Goal: Information Seeking & Learning: Learn about a topic

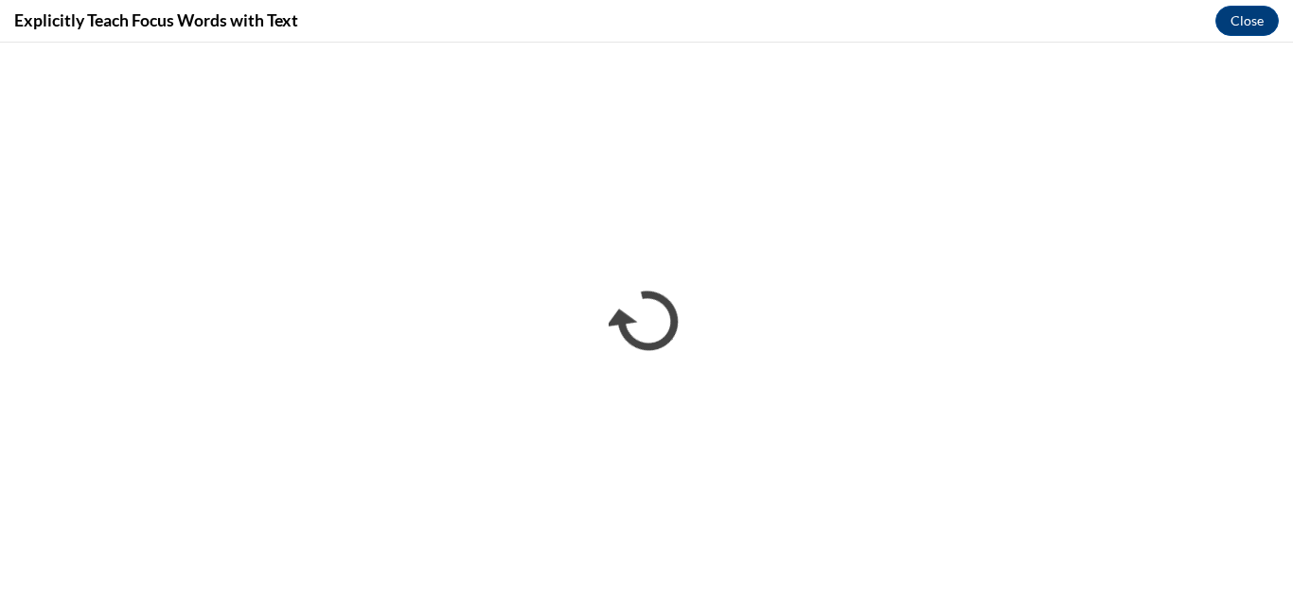
scroll to position [1857, 0]
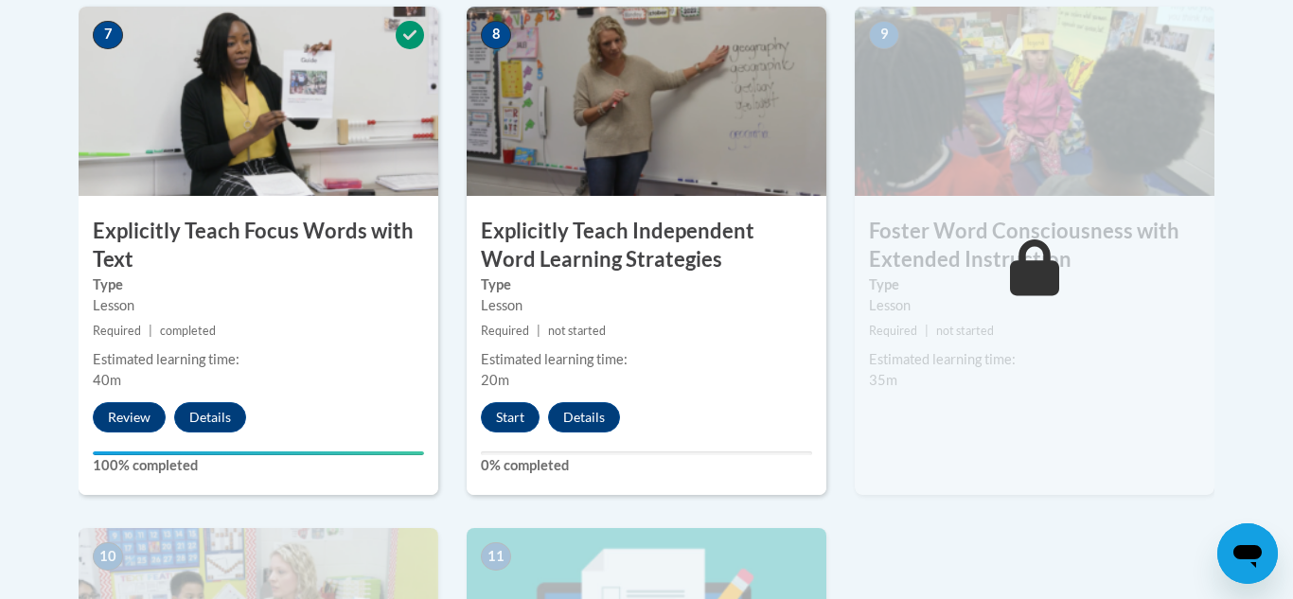
scroll to position [1692, 0]
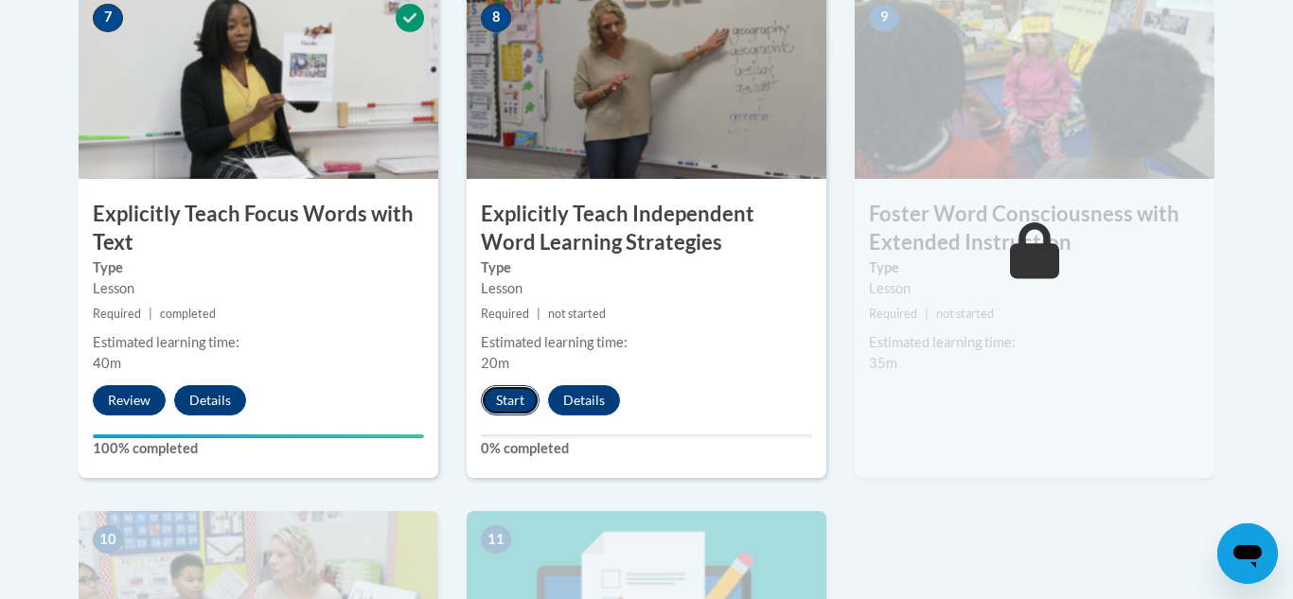
click at [519, 402] on button "Start" at bounding box center [510, 400] width 59 height 30
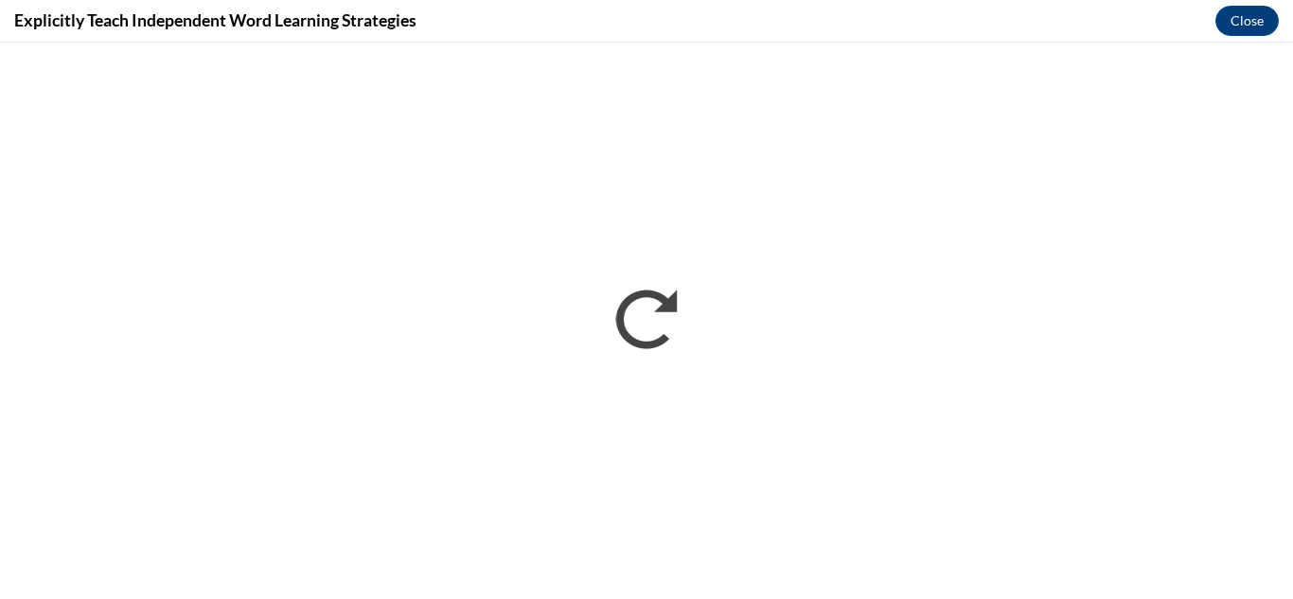
scroll to position [0, 0]
